Goal: Information Seeking & Learning: Learn about a topic

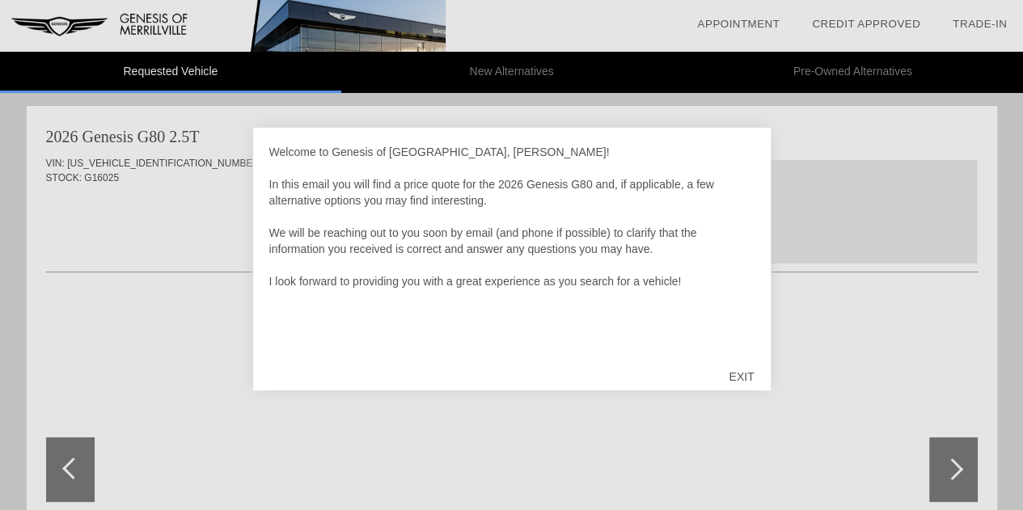
click at [742, 380] on div "EXIT" at bounding box center [740, 377] width 57 height 49
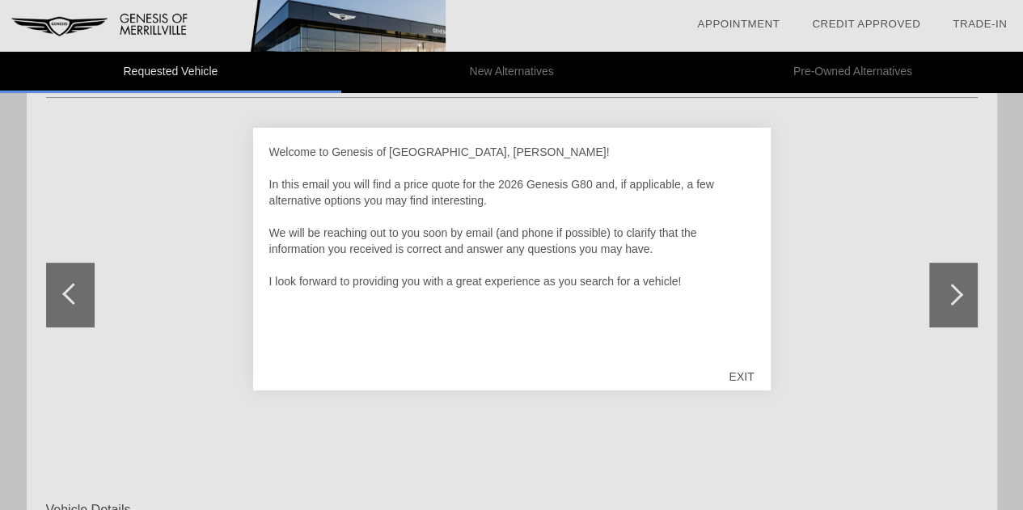
scroll to position [174, 0]
click at [734, 376] on div "EXIT" at bounding box center [740, 377] width 57 height 49
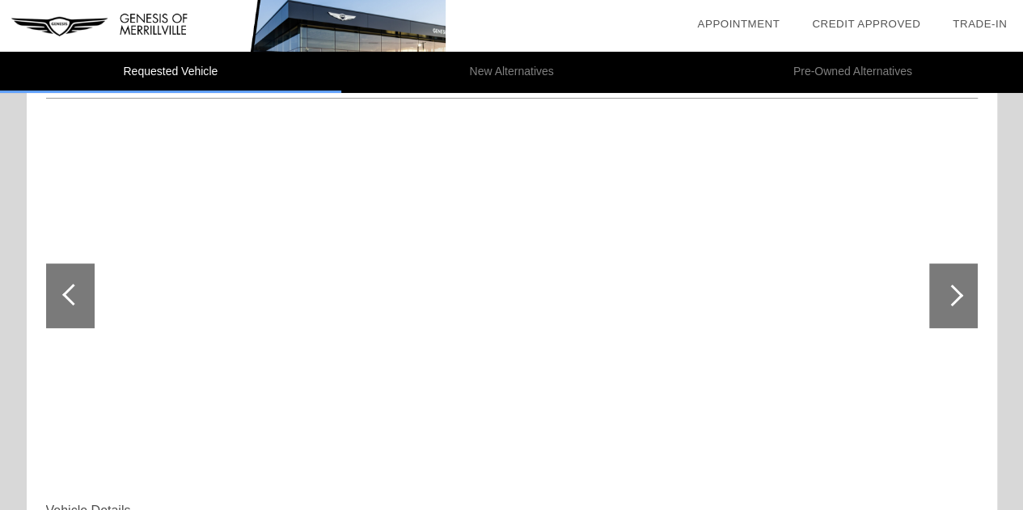
scroll to position [0, 0]
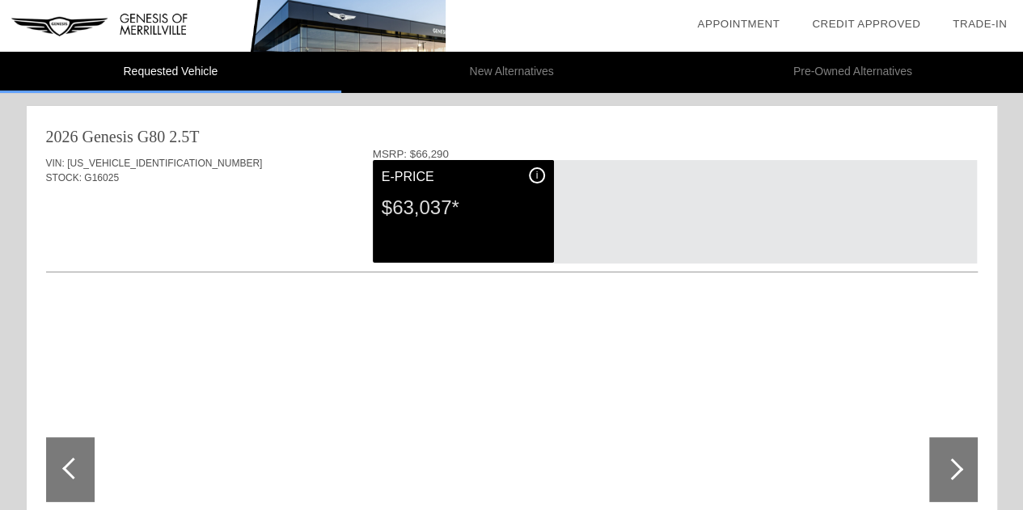
click at [956, 465] on div at bounding box center [952, 470] width 22 height 22
click at [956, 467] on div at bounding box center [952, 470] width 22 height 22
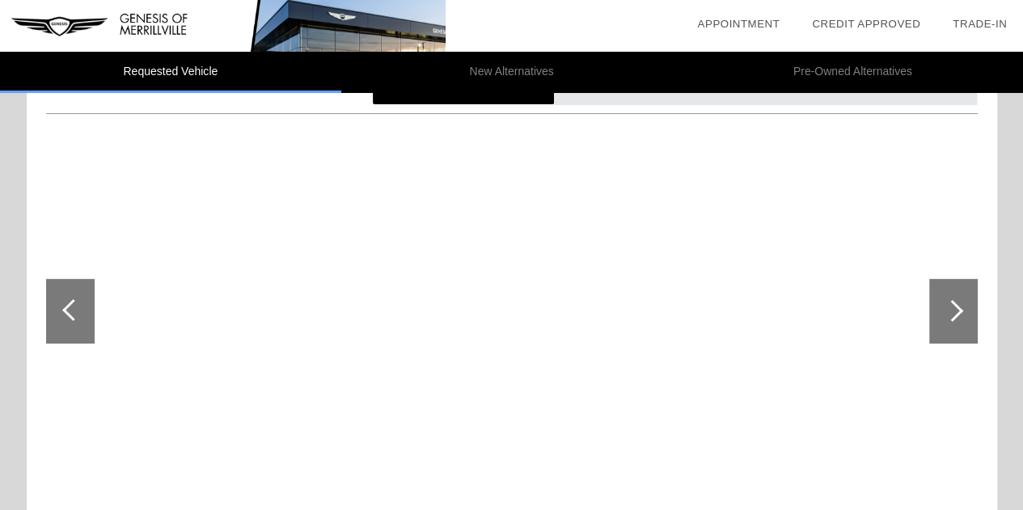
scroll to position [157, 0]
click at [949, 316] on div at bounding box center [952, 313] width 22 height 22
click at [60, 302] on div at bounding box center [70, 313] width 49 height 65
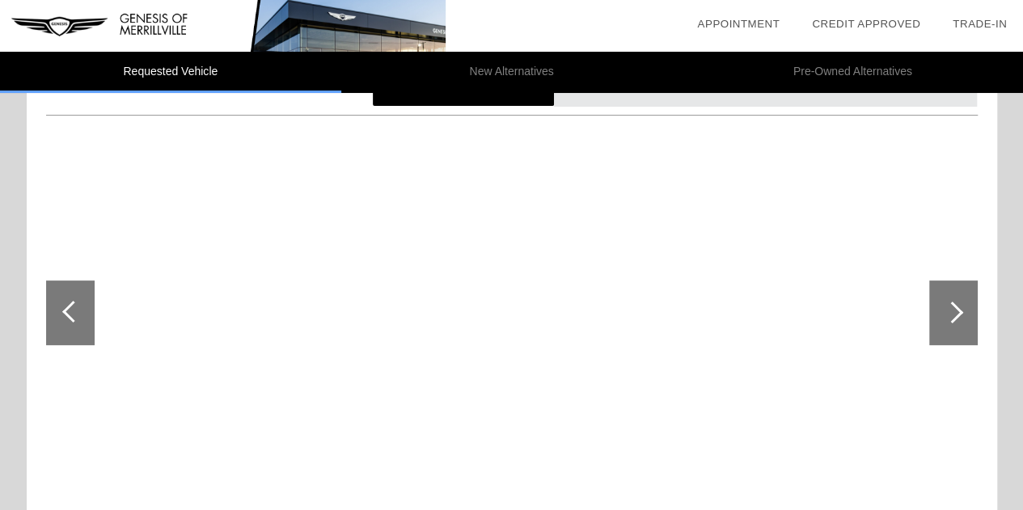
click at [60, 302] on div at bounding box center [70, 313] width 49 height 65
